Goal: Transaction & Acquisition: Register for event/course

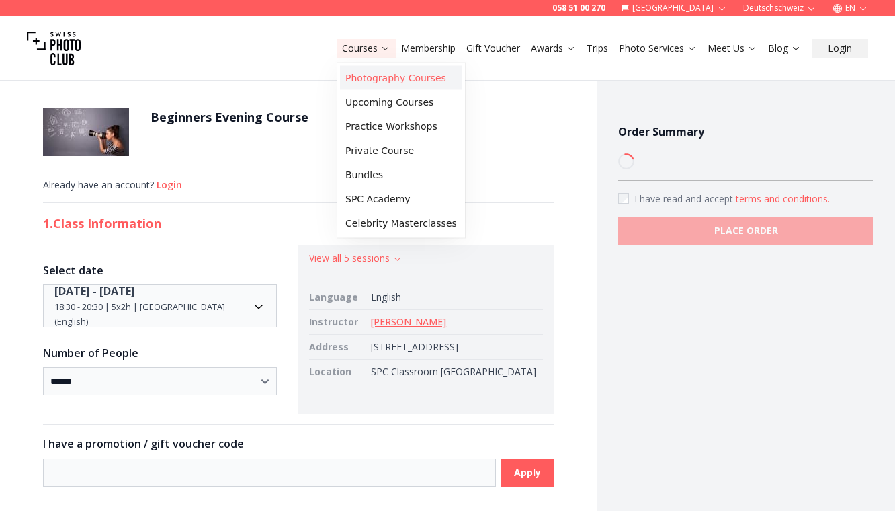
click at [368, 81] on link "Photography Courses" at bounding box center [401, 78] width 122 height 24
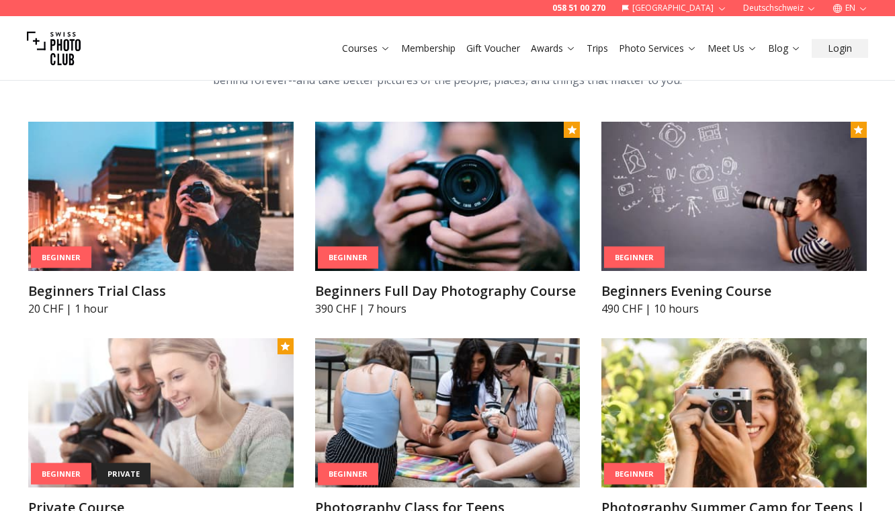
scroll to position [610, 0]
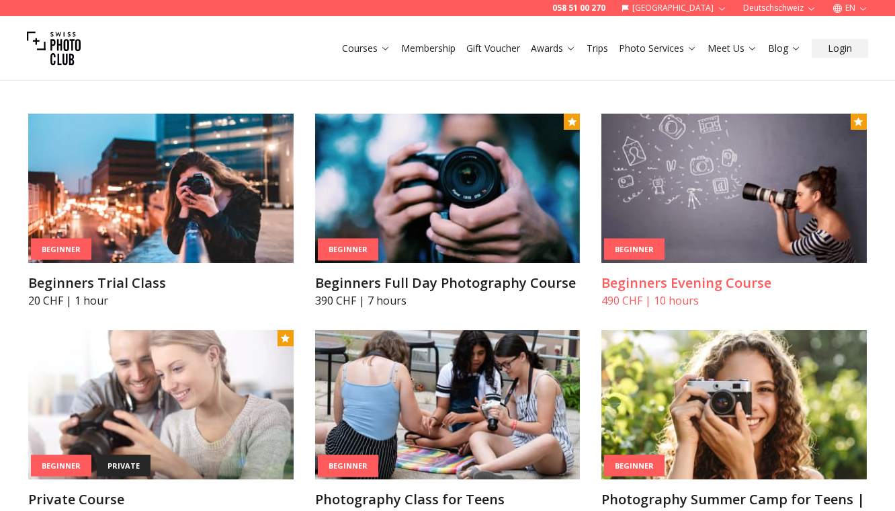
click at [715, 240] on img at bounding box center [733, 188] width 265 height 149
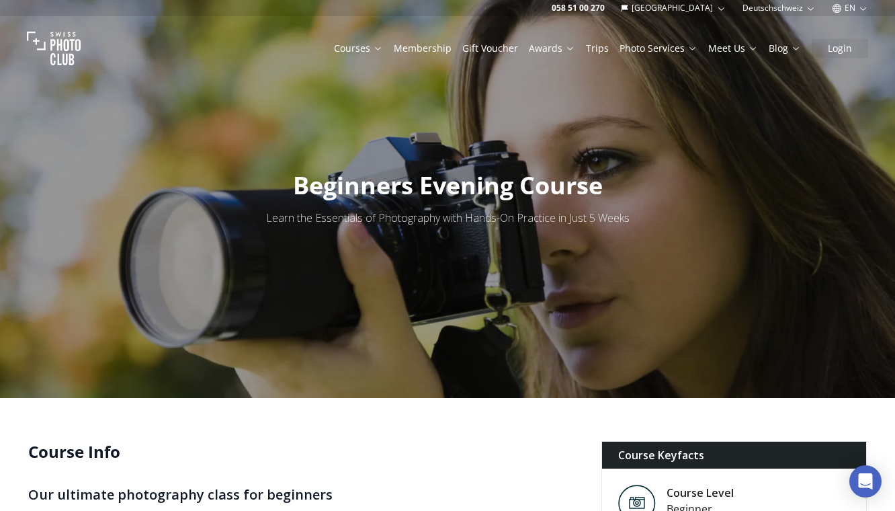
click at [859, 12] on icon "button" at bounding box center [863, 8] width 10 height 10
click at [858, 40] on link "de" at bounding box center [851, 46] width 28 height 16
